Goal: Information Seeking & Learning: Find specific fact

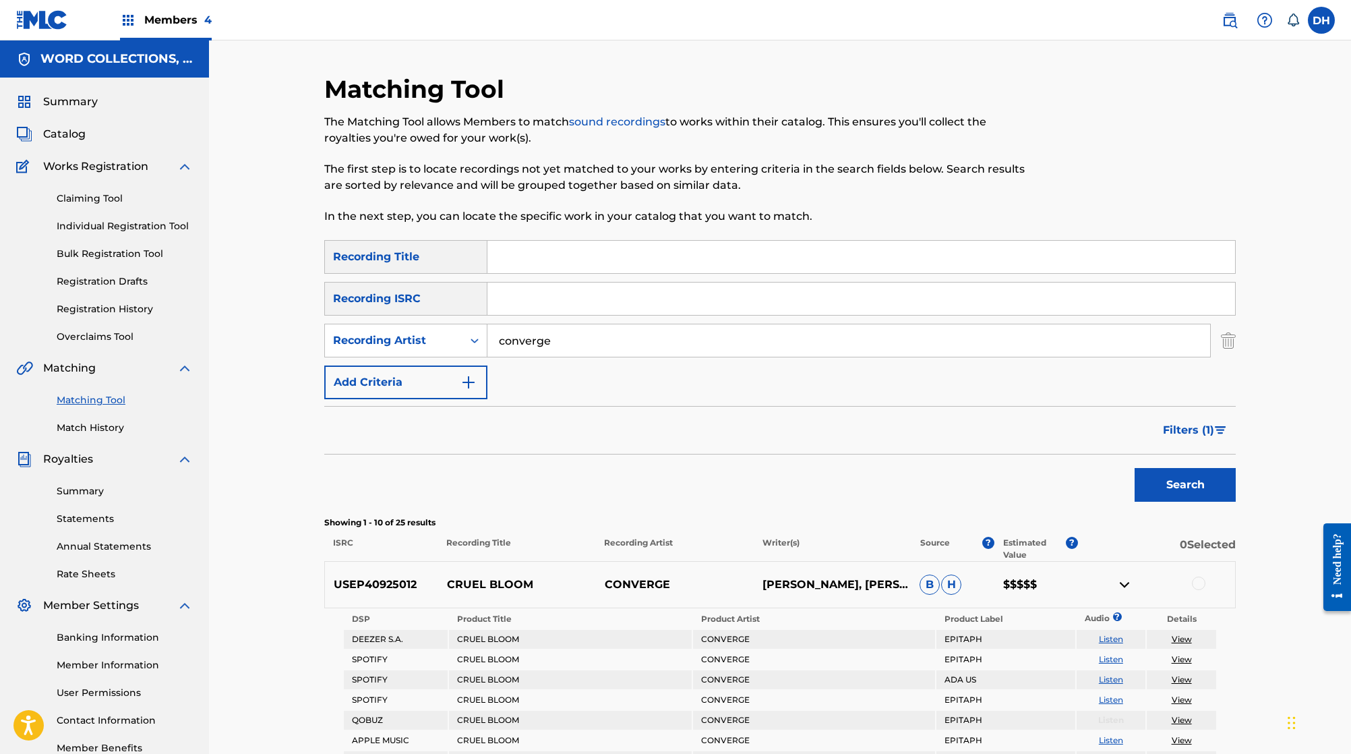
click at [513, 315] on input "Search Form" at bounding box center [861, 298] width 748 height 32
paste input "1. QMKHM2400134"
type input "1. QMKHM2400134"
click at [510, 357] on input "converge" at bounding box center [848, 340] width 723 height 32
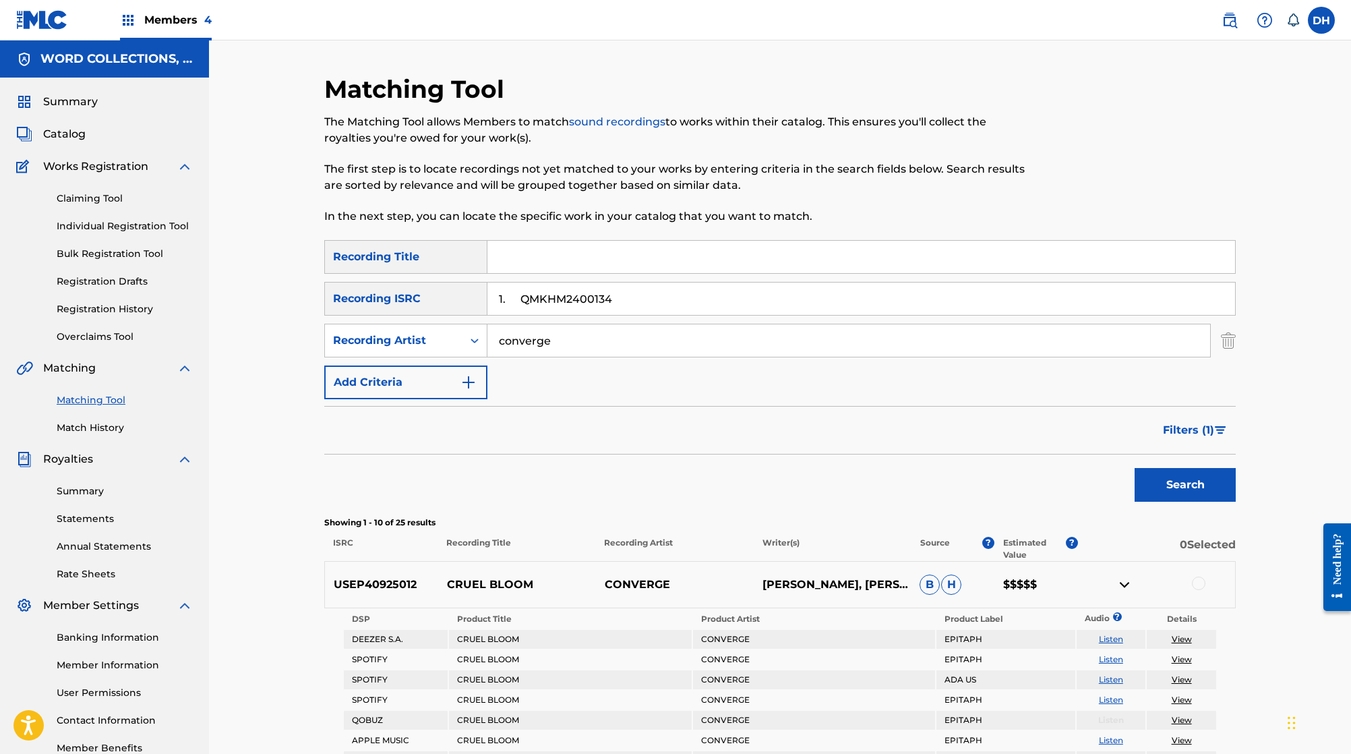
click at [510, 357] on input "converge" at bounding box center [848, 340] width 723 height 32
drag, startPoint x: 508, startPoint y: 335, endPoint x: 446, endPoint y: 333, distance: 62.1
click at [445, 315] on div "Recording ISRC" at bounding box center [405, 299] width 163 height 34
click at [504, 315] on input "1. QMKHM2400134" at bounding box center [861, 298] width 748 height 32
type input "QMKHM2400134"
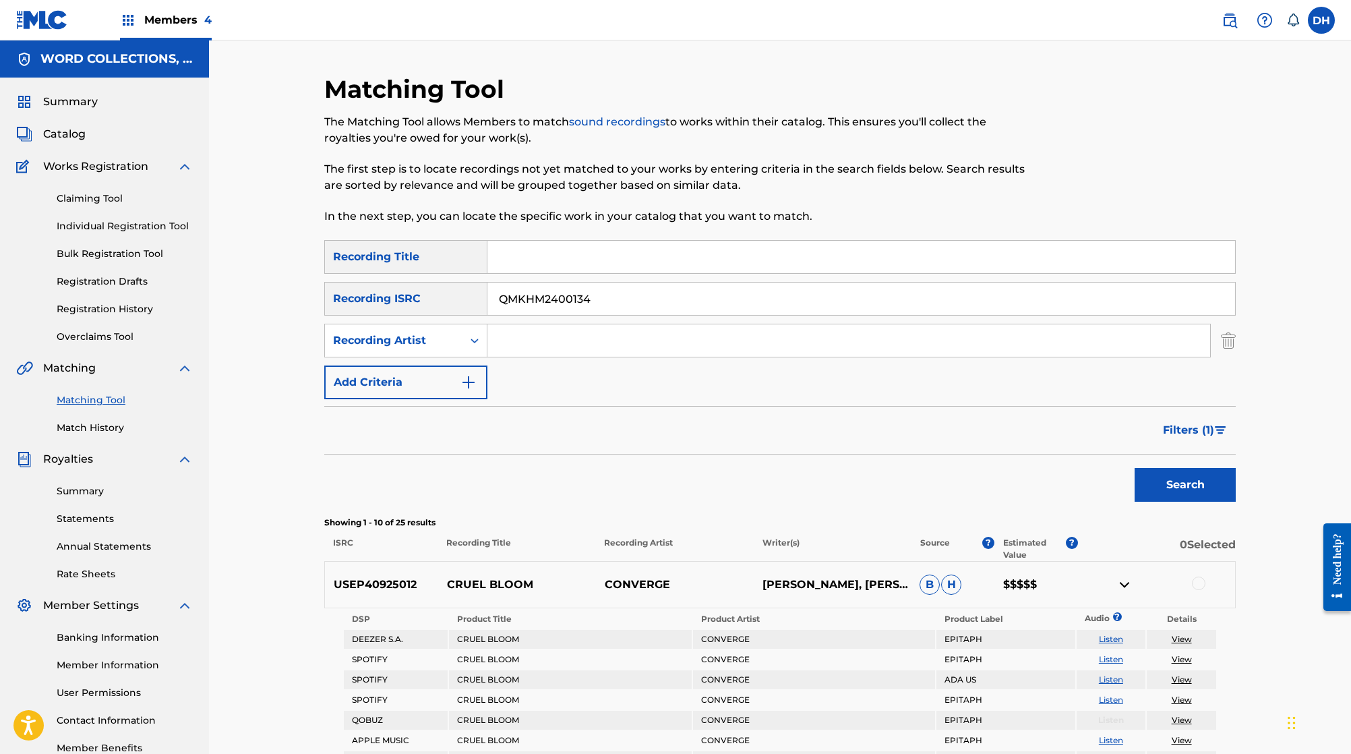
click at [1236, 502] on button "Search" at bounding box center [1185, 485] width 101 height 34
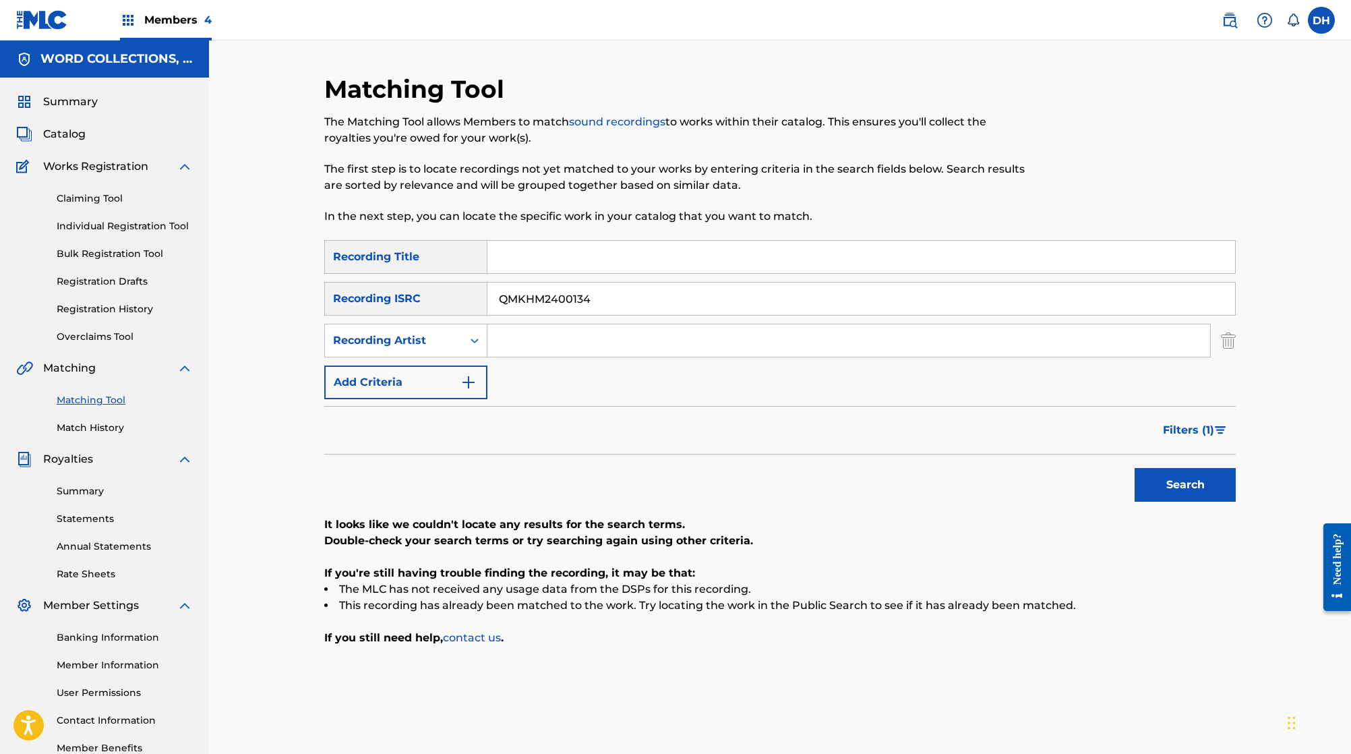
click at [1214, 438] on span "Filters ( 1 )" at bounding box center [1188, 430] width 51 height 16
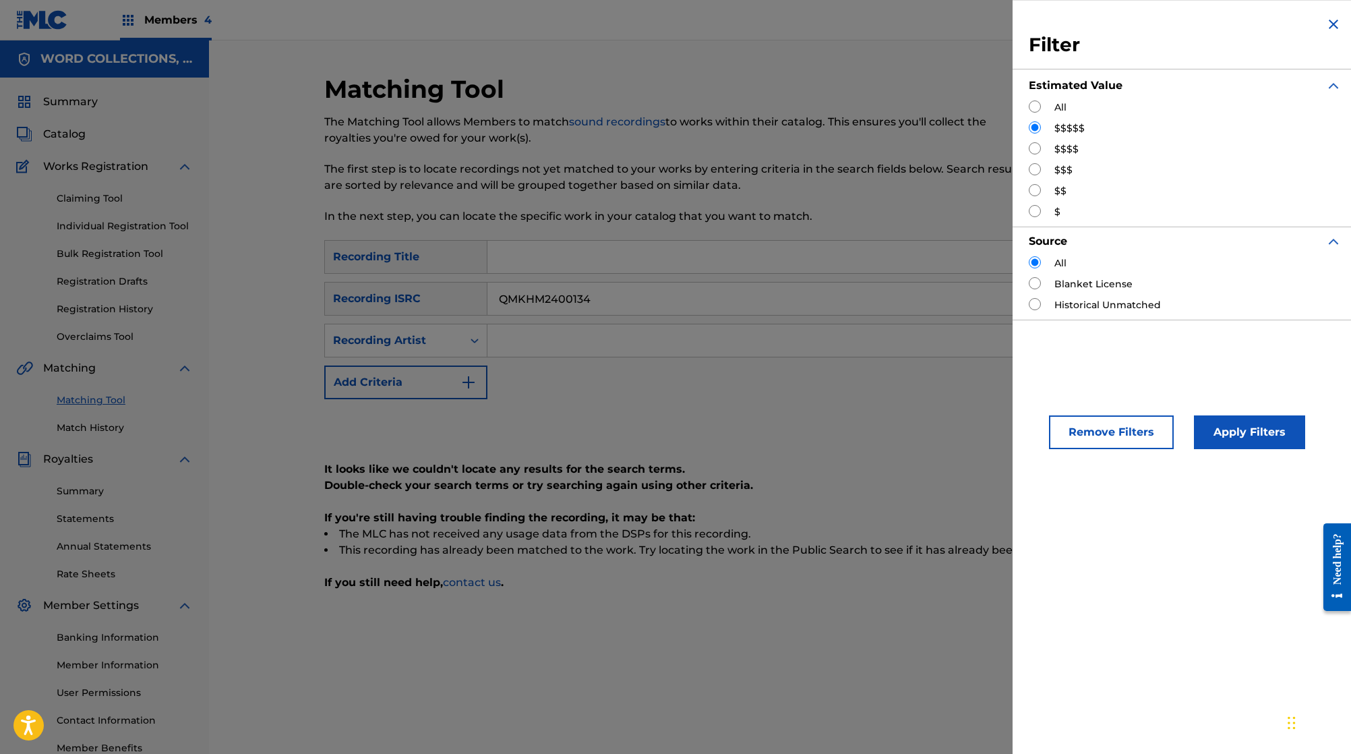
click at [1029, 113] on input "Search Form" at bounding box center [1035, 106] width 12 height 12
radio input "true"
click at [1243, 465] on div "Remove Filters Apply Filters" at bounding box center [1185, 420] width 345 height 89
click at [1230, 449] on button "Apply Filters" at bounding box center [1249, 432] width 111 height 34
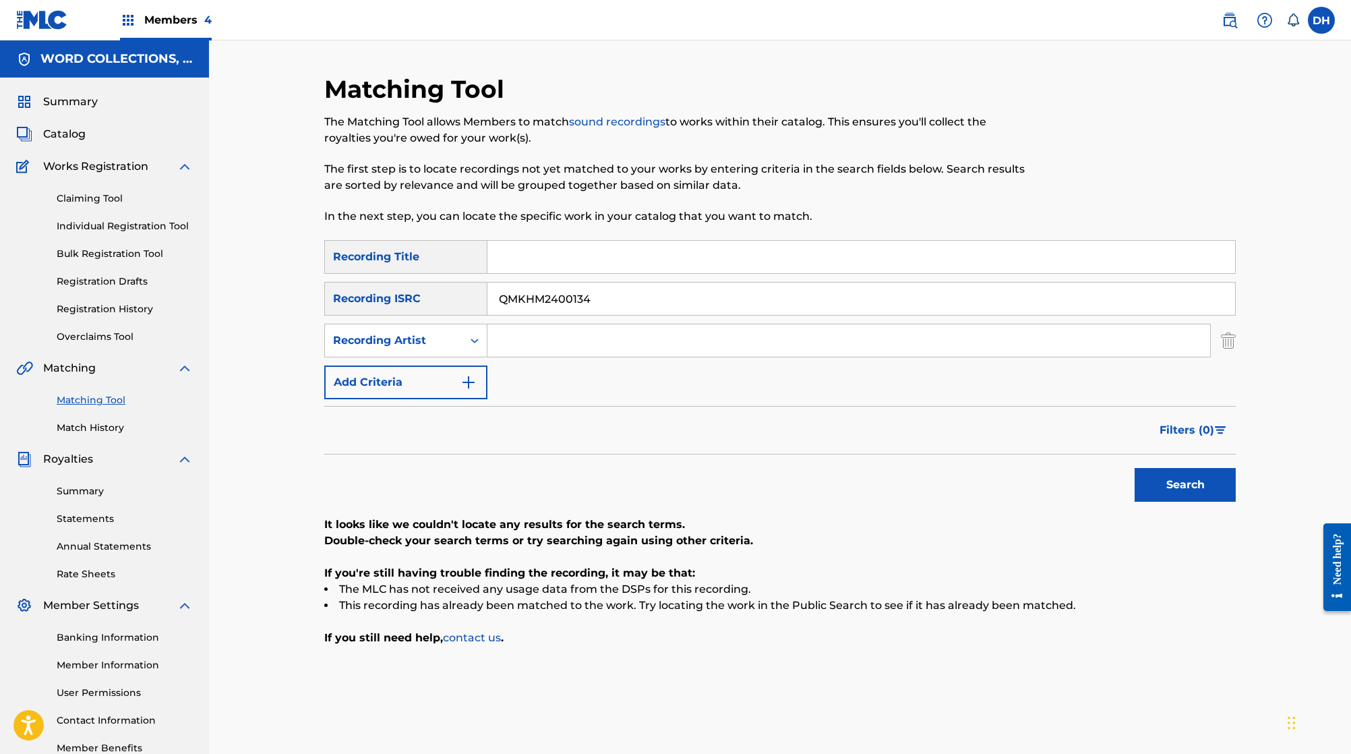
click at [644, 315] on input "QMKHM2400134" at bounding box center [861, 298] width 748 height 32
paste input "225"
type input "QMKHM2400225"
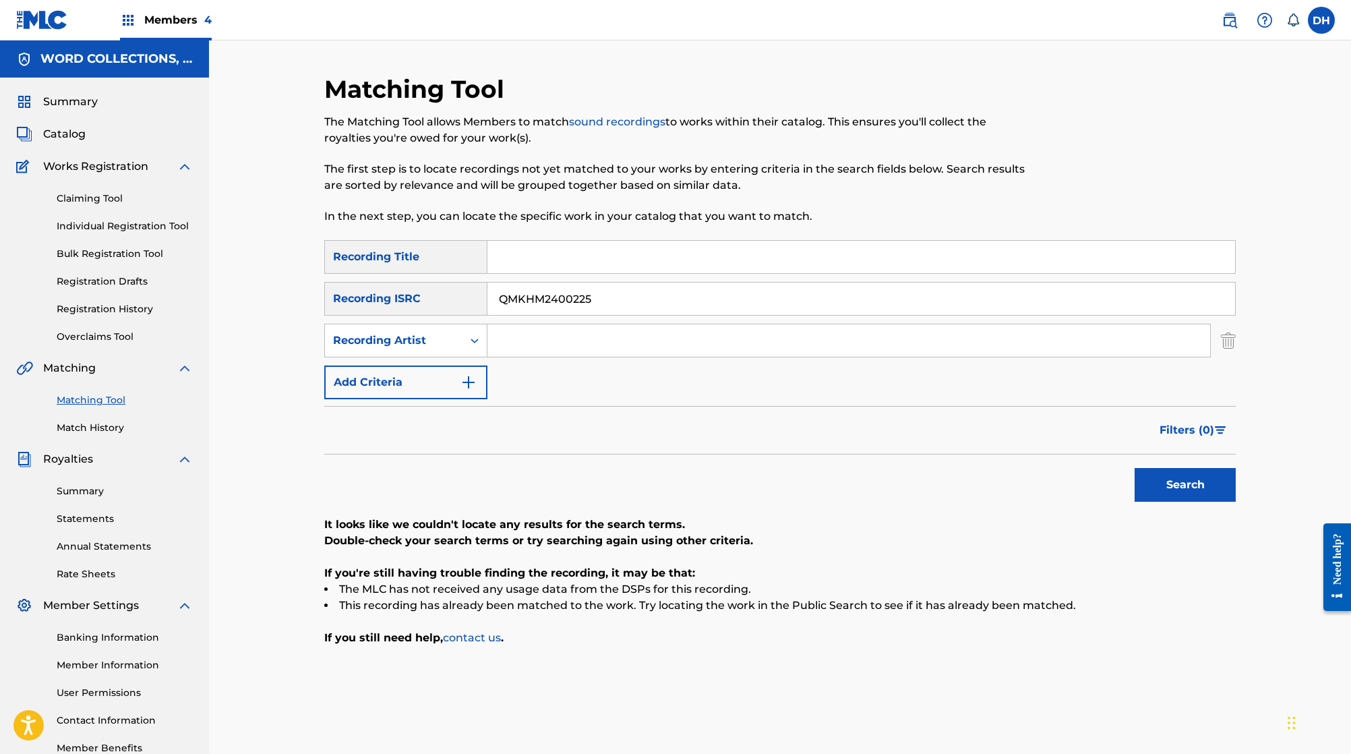
click at [1236, 502] on button "Search" at bounding box center [1185, 485] width 101 height 34
